Goal: Task Accomplishment & Management: Complete application form

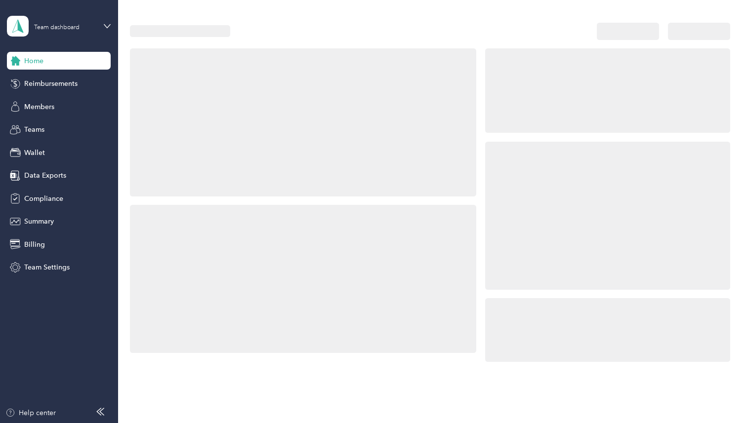
click at [94, 28] on div "Team dashboard" at bounding box center [65, 25] width 62 height 9
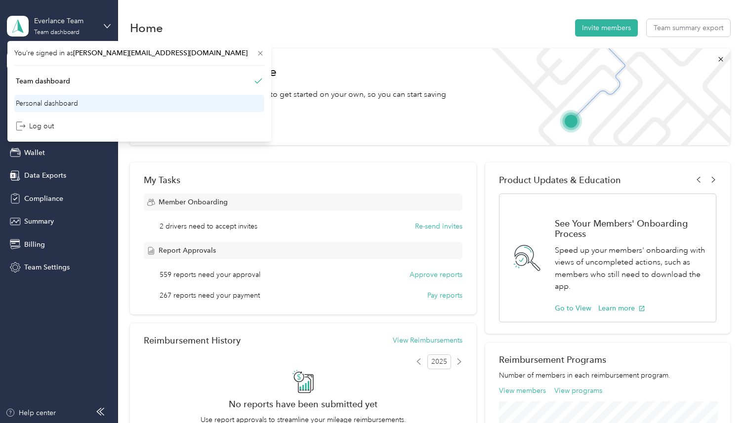
click at [58, 103] on div "Personal dashboard" at bounding box center [47, 103] width 62 height 10
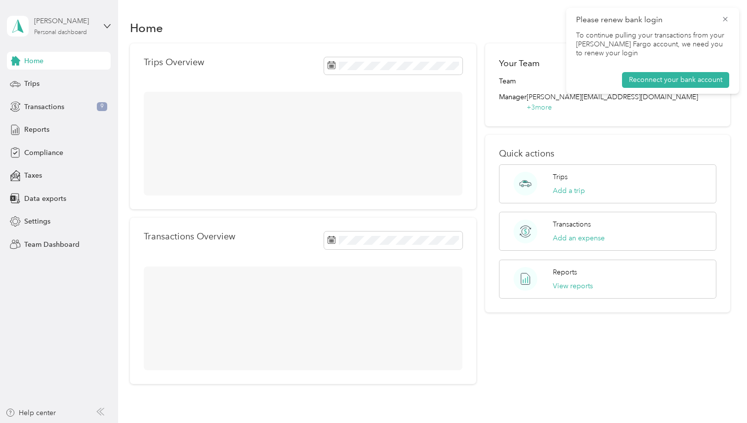
click at [72, 36] on div "Personal dashboard" at bounding box center [60, 33] width 53 height 6
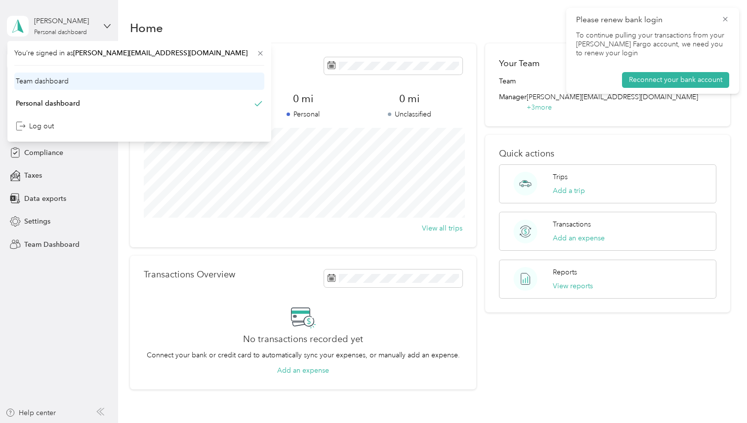
click at [66, 84] on div "Team dashboard" at bounding box center [42, 81] width 53 height 10
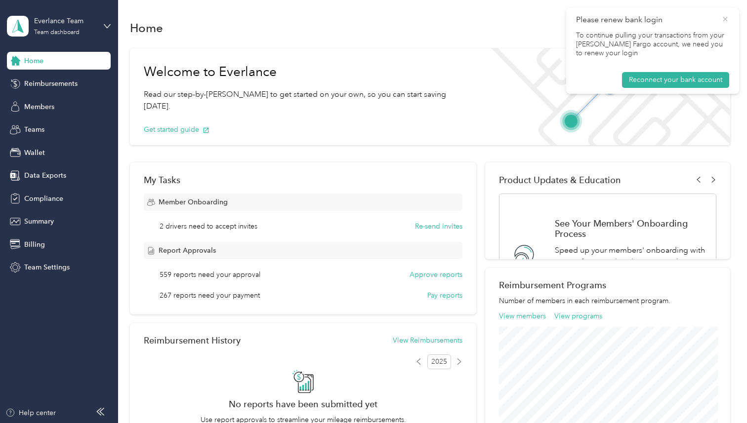
click at [721, 22] on icon at bounding box center [725, 19] width 8 height 9
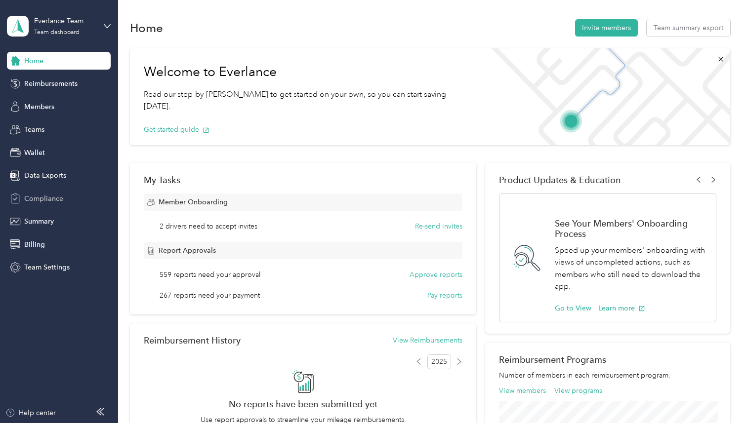
click at [53, 200] on span "Compliance" at bounding box center [43, 199] width 39 height 10
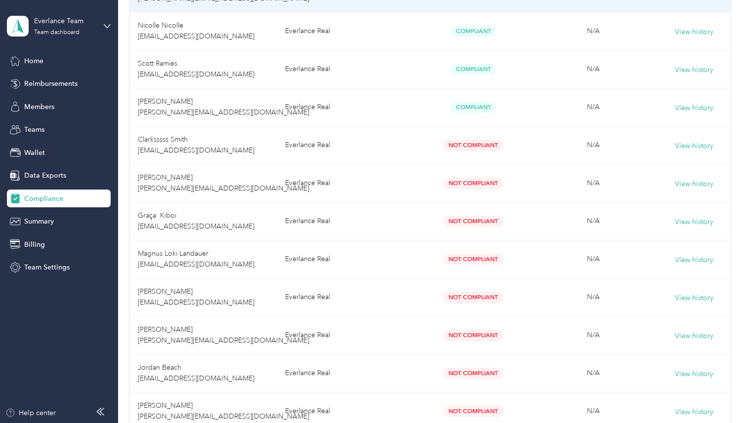
scroll to position [677, 0]
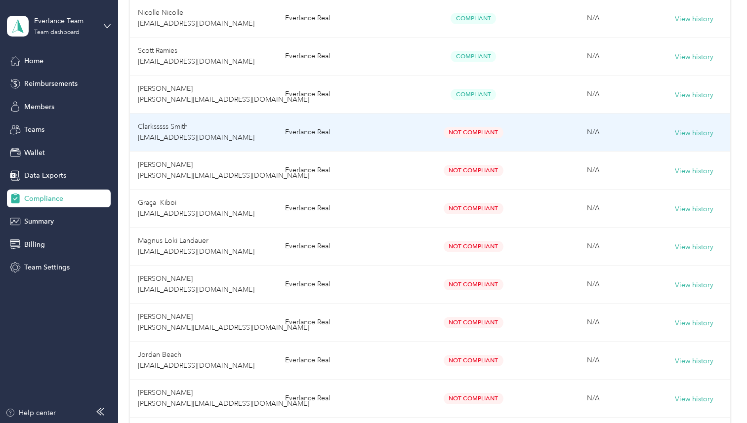
click at [254, 148] on td "Clarksssss Smith [EMAIL_ADDRESS][DOMAIN_NAME]" at bounding box center [203, 133] width 147 height 38
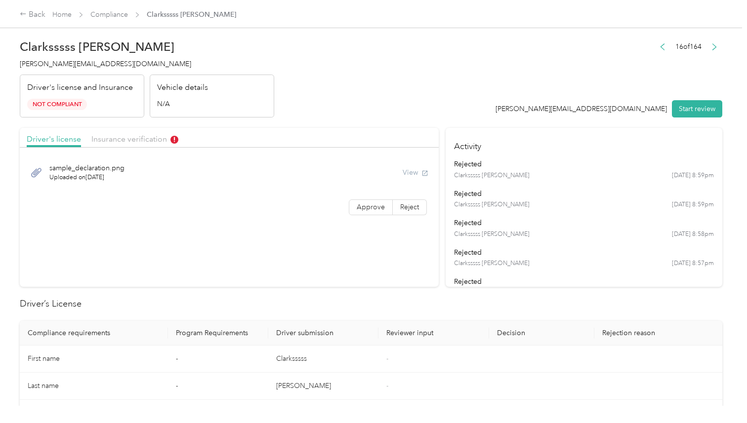
click at [421, 170] on div "View" at bounding box center [415, 172] width 26 height 10
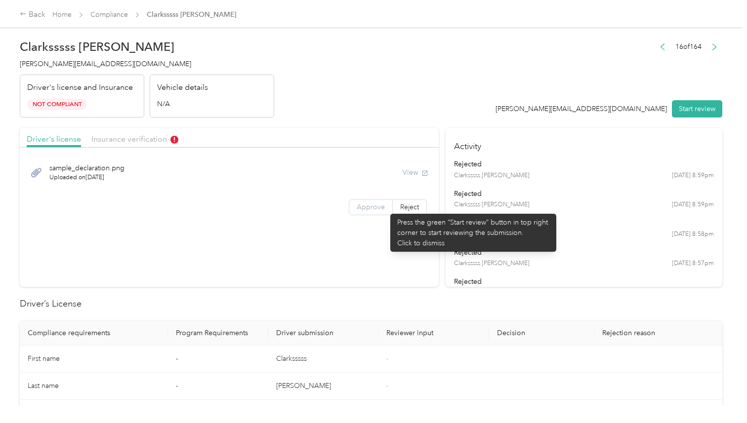
click at [385, 209] on span "Approve" at bounding box center [371, 207] width 28 height 8
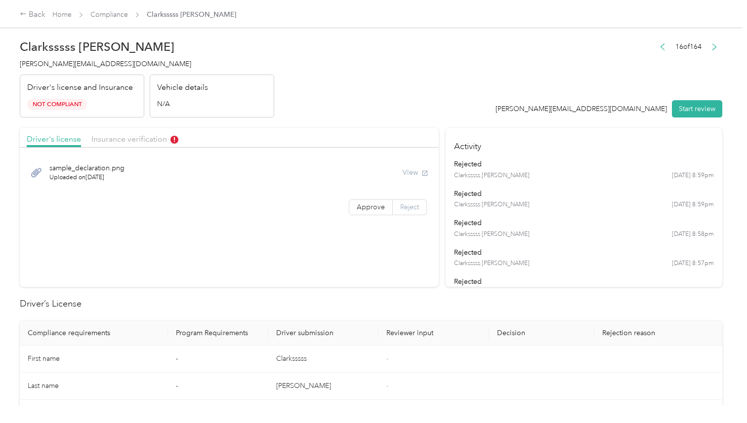
click at [402, 206] on span "Reject" at bounding box center [409, 207] width 19 height 8
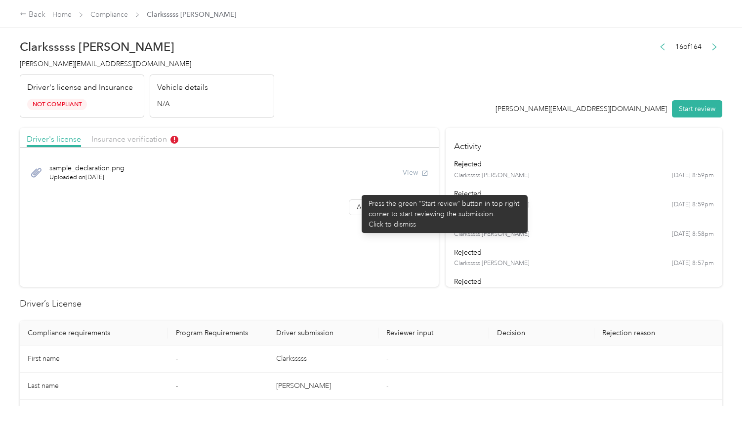
click at [357, 190] on div "sample_declaration.png Uploaded on [DATE] View" at bounding box center [229, 173] width 419 height 40
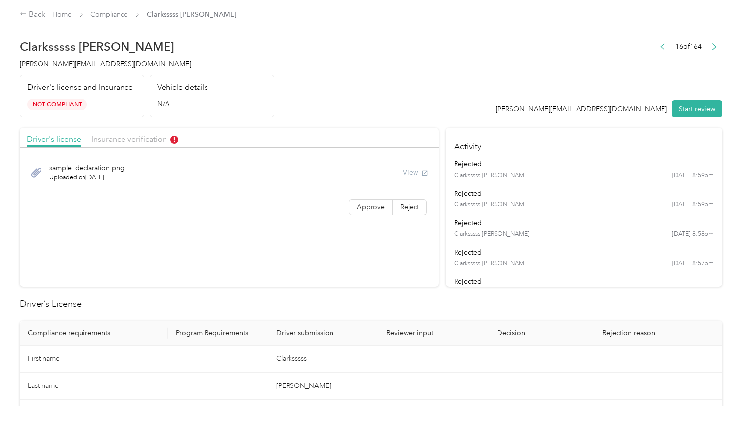
click at [279, 202] on div "Approve Reject" at bounding box center [229, 208] width 419 height 16
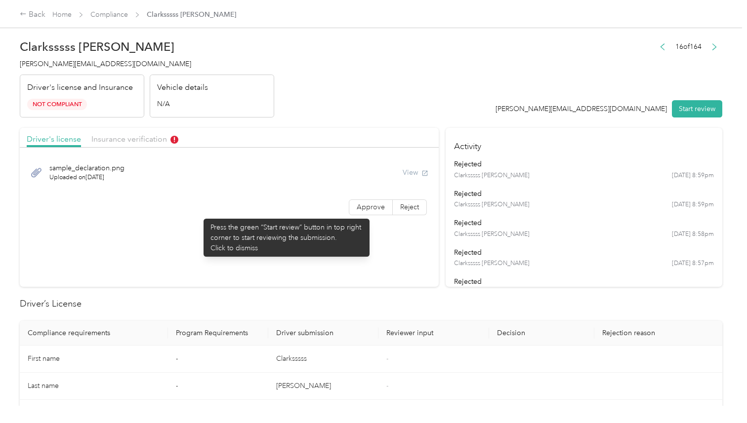
click at [199, 214] on div "Approve Reject" at bounding box center [229, 208] width 419 height 16
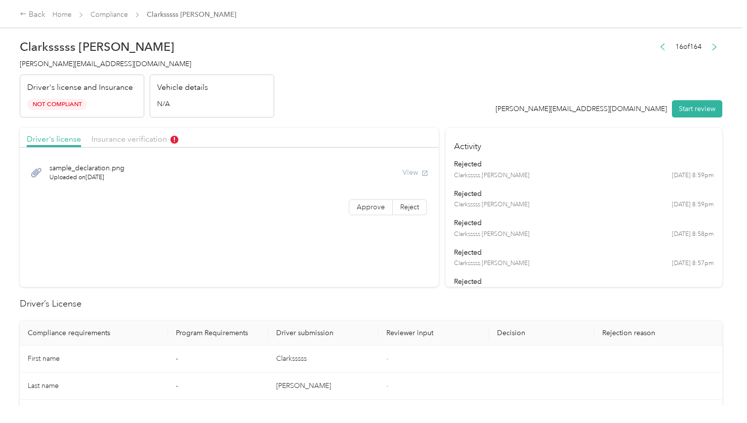
click at [198, 226] on section "Driver's license Insurance verification sample_declaration.png Uploaded on [DAT…" at bounding box center [229, 207] width 419 height 159
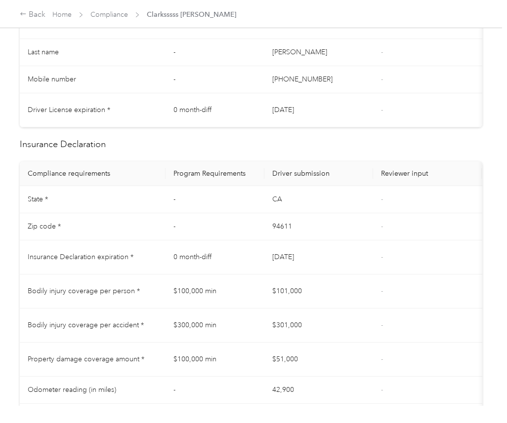
scroll to position [776, 0]
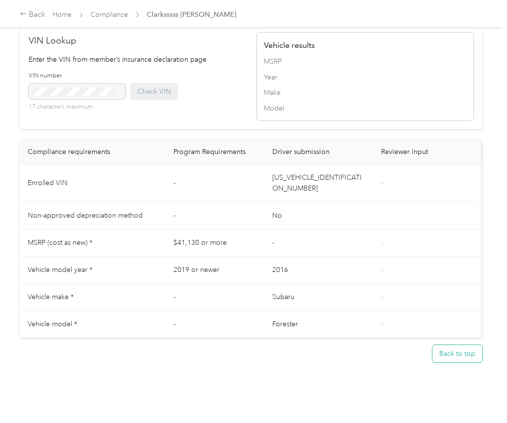
click at [459, 349] on button "Back to top" at bounding box center [457, 353] width 50 height 17
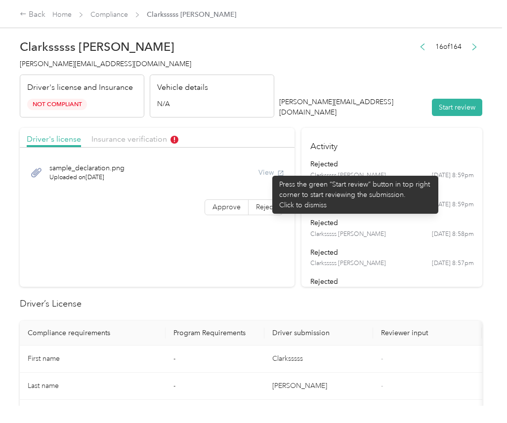
click at [268, 170] on div "View" at bounding box center [271, 172] width 26 height 10
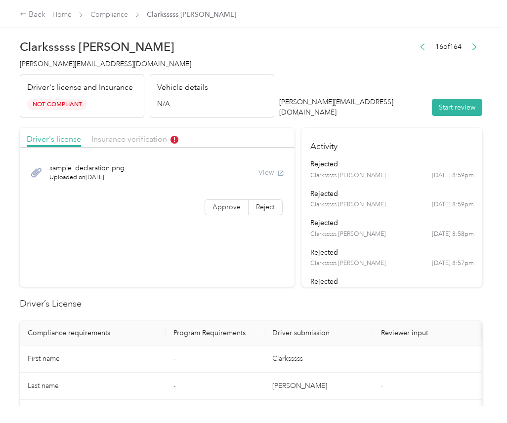
click at [268, 170] on div "View" at bounding box center [271, 172] width 26 height 10
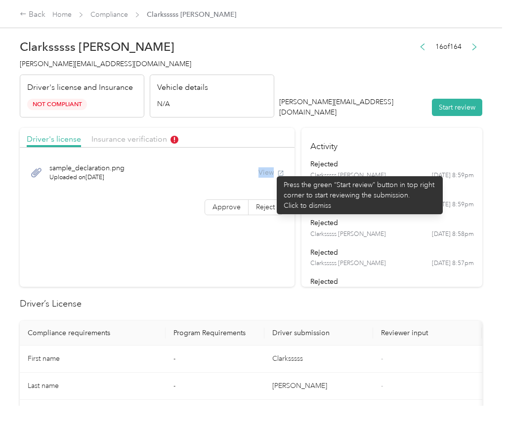
click at [235, 167] on div "sample_declaration.png Uploaded on [DATE] View" at bounding box center [157, 172] width 261 height 33
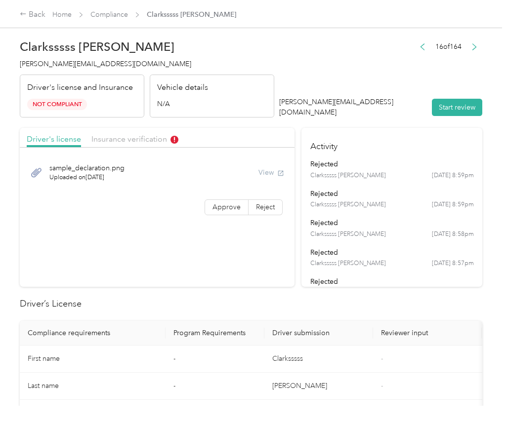
click at [361, 231] on div "Clarksssss [PERSON_NAME] [DATE] 8:58pm" at bounding box center [391, 234] width 163 height 9
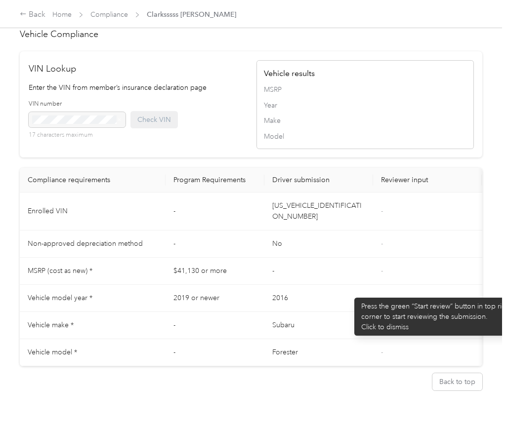
scroll to position [776, 0]
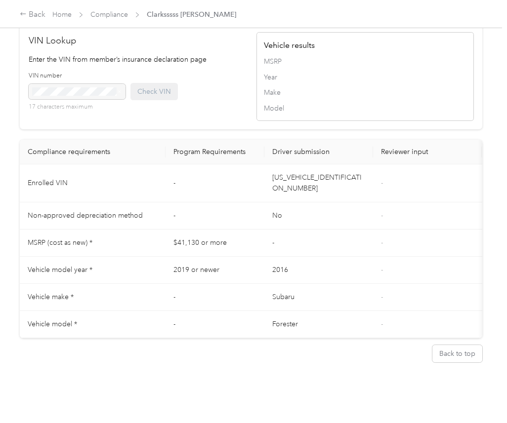
click at [334, 356] on div "Back to top" at bounding box center [251, 353] width 462 height 31
click at [462, 347] on button "Back to top" at bounding box center [457, 353] width 50 height 17
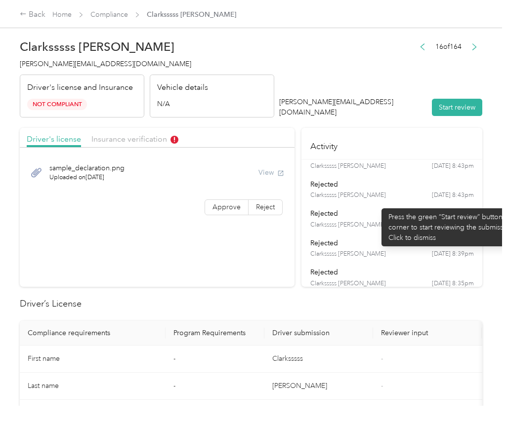
scroll to position [0, 0]
